Goal: Check status: Check status

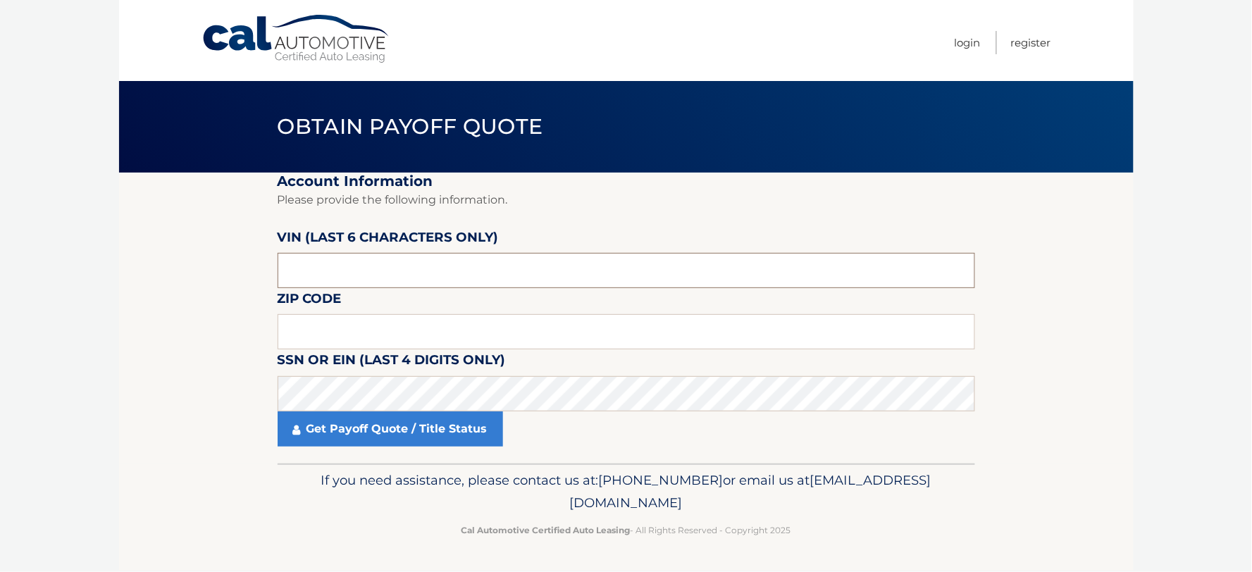
click at [411, 276] on input "text" at bounding box center [626, 270] width 697 height 35
paste input "538654"
type input "538654"
type input "11724"
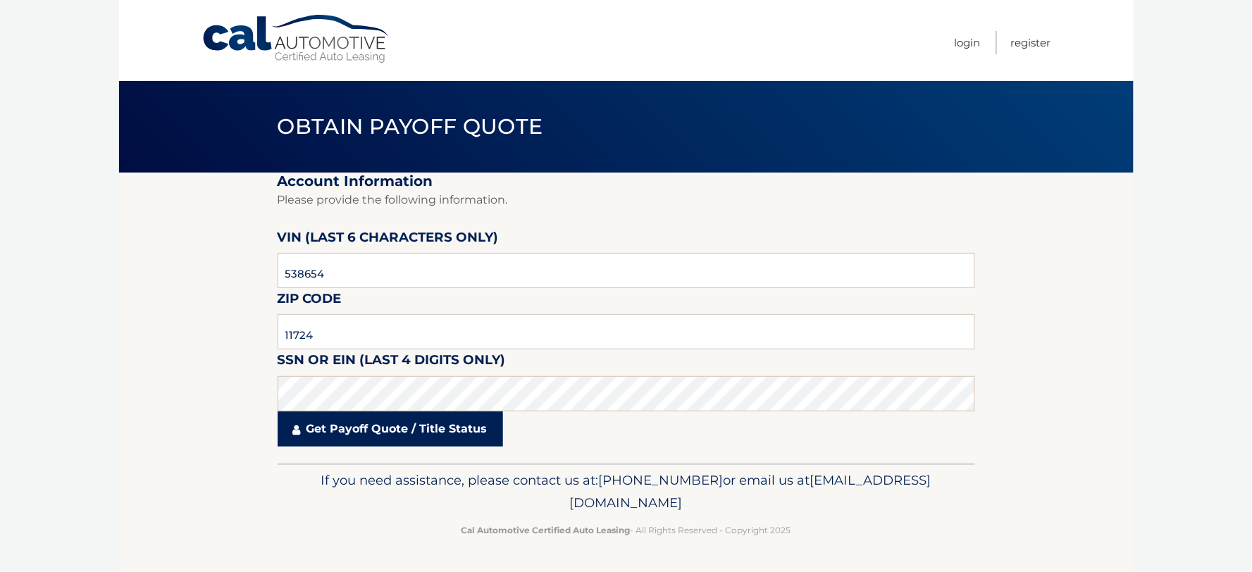
click at [375, 432] on link "Get Payoff Quote / Title Status" at bounding box center [390, 428] width 225 height 35
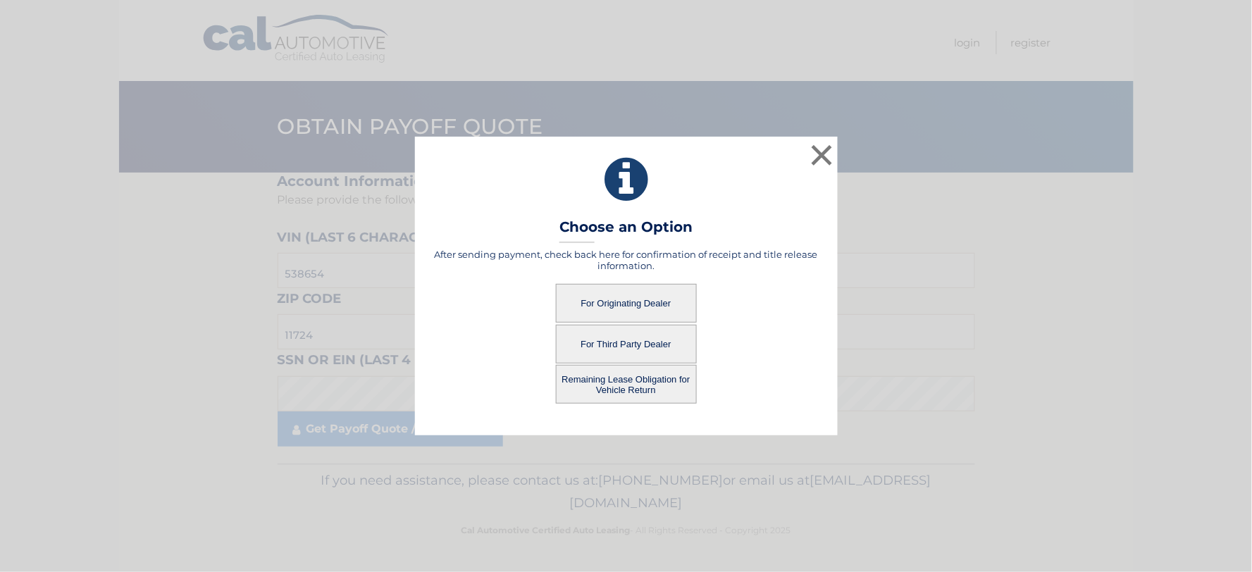
click at [615, 308] on button "For Originating Dealer" at bounding box center [626, 303] width 141 height 39
click at [624, 297] on button "For Originating Dealer" at bounding box center [626, 303] width 141 height 39
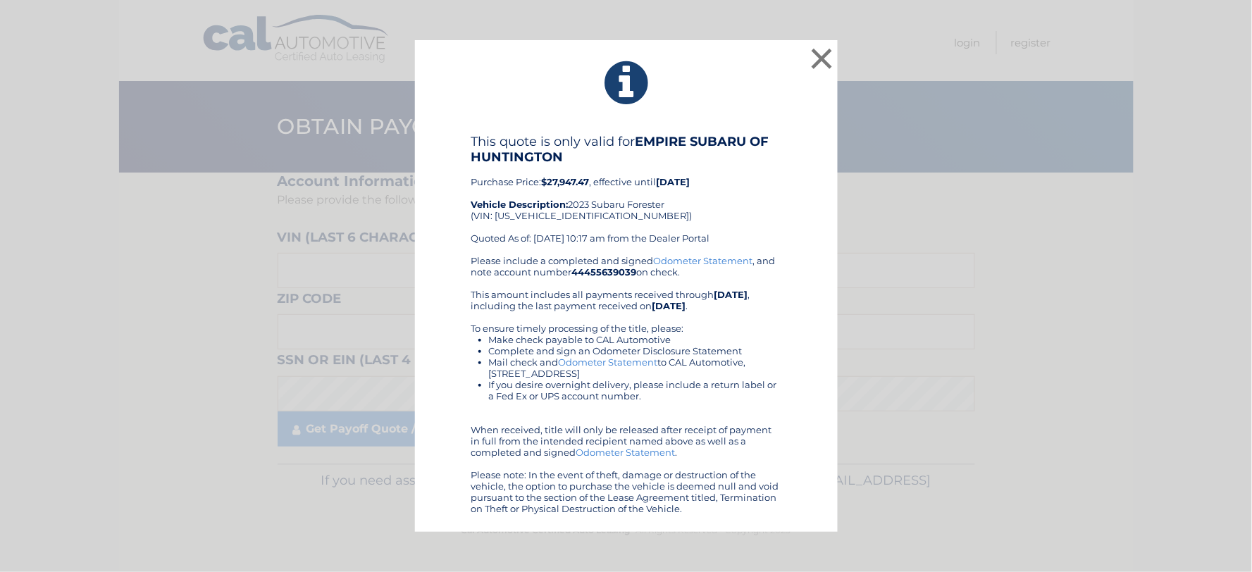
click at [535, 218] on div "This quote is only valid for EMPIRE SUBARU OF HUNTINGTON Purchase Price: $27,94…" at bounding box center [626, 194] width 310 height 121
copy div "[US_VEHICLE_IDENTIFICATION_NUMBER]"
